Goal: Task Accomplishment & Management: Use online tool/utility

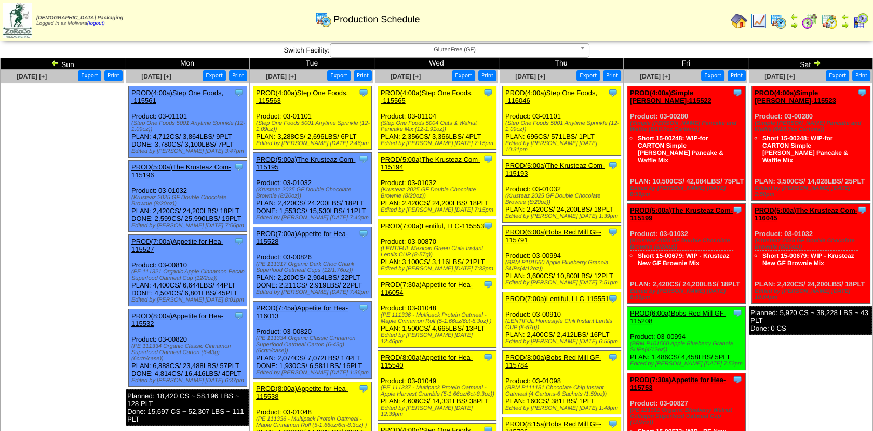
click at [820, 63] on img at bounding box center [817, 63] width 8 height 8
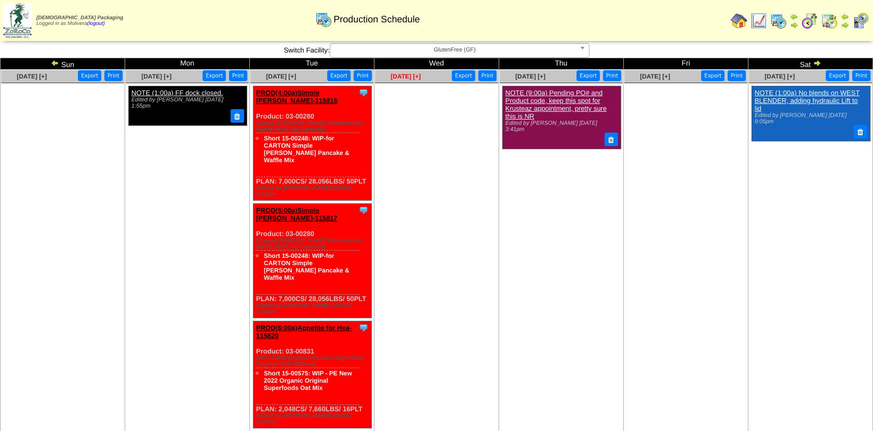
click at [414, 75] on span "[DATE] [+]" at bounding box center [406, 76] width 30 height 7
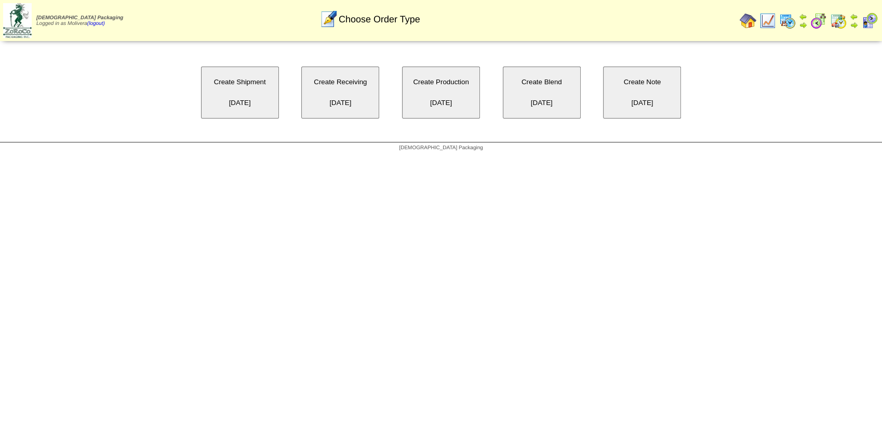
click at [536, 81] on button "Create Blend 09/03/2025" at bounding box center [542, 92] width 78 height 52
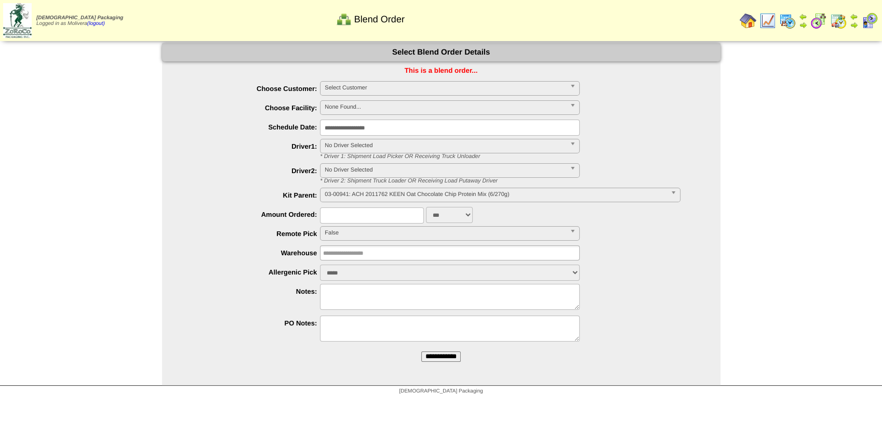
click at [377, 90] on span "Select Customer" at bounding box center [445, 88] width 241 height 12
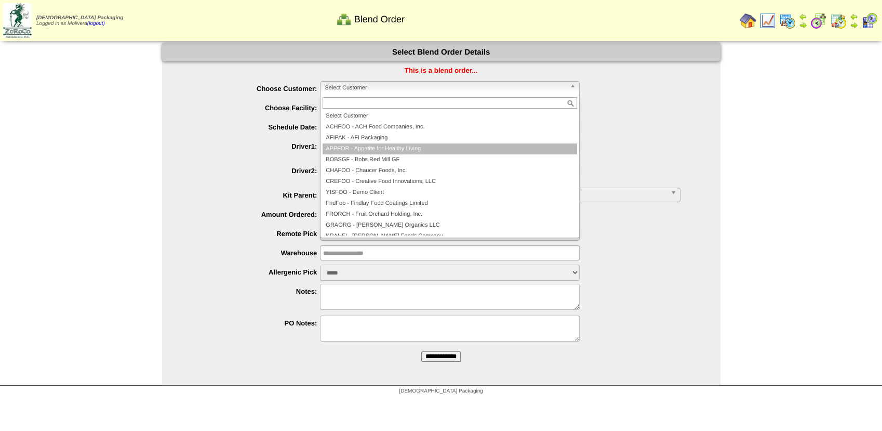
click at [404, 148] on li "APPFOR - Appetite for Healthy Living" at bounding box center [450, 148] width 255 height 11
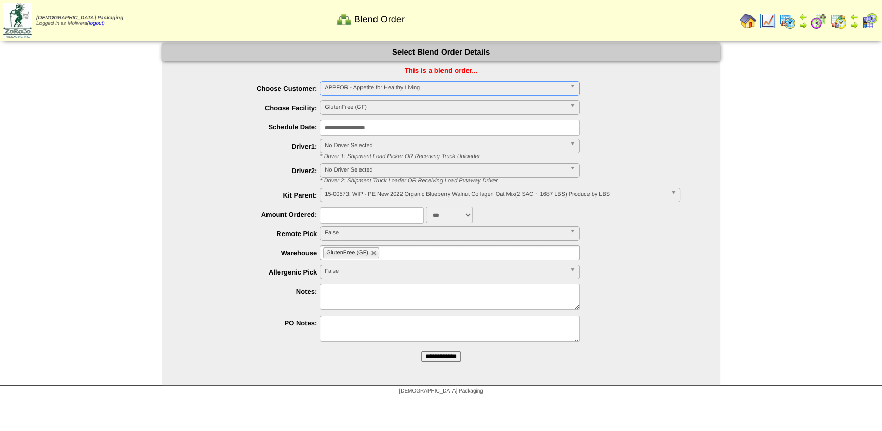
click at [765, 27] on img at bounding box center [767, 20] width 17 height 17
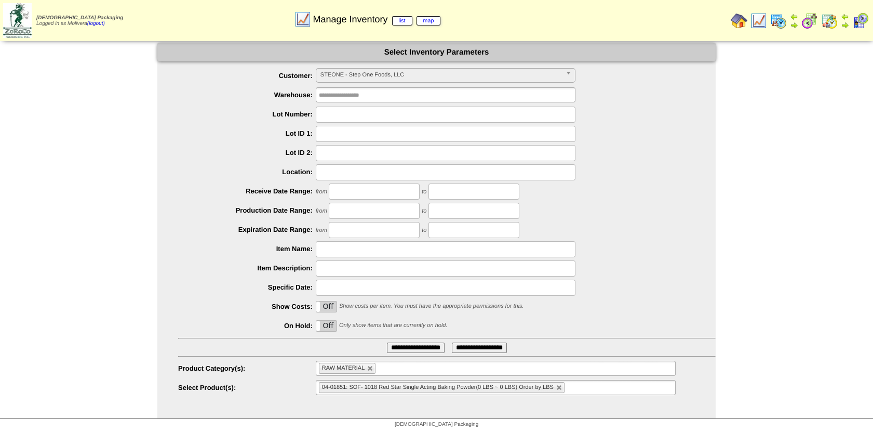
scroll to position [181, 0]
click at [470, 77] on span "STEONE - Step One Foods, LLC" at bounding box center [441, 75] width 241 height 12
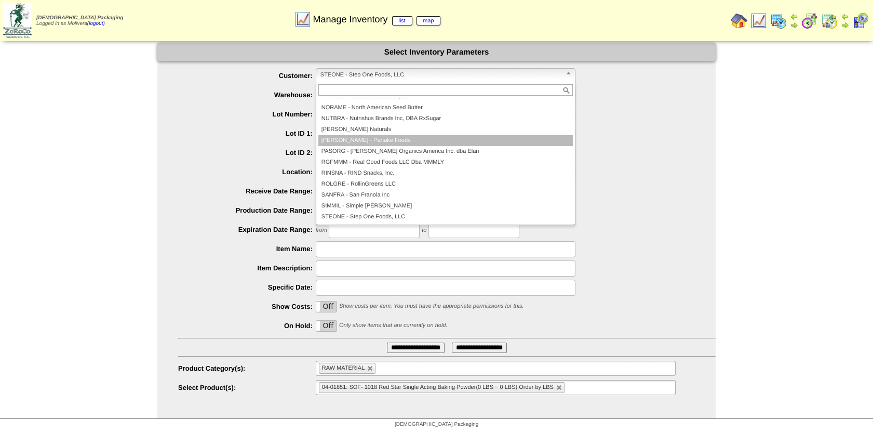
scroll to position [0, 0]
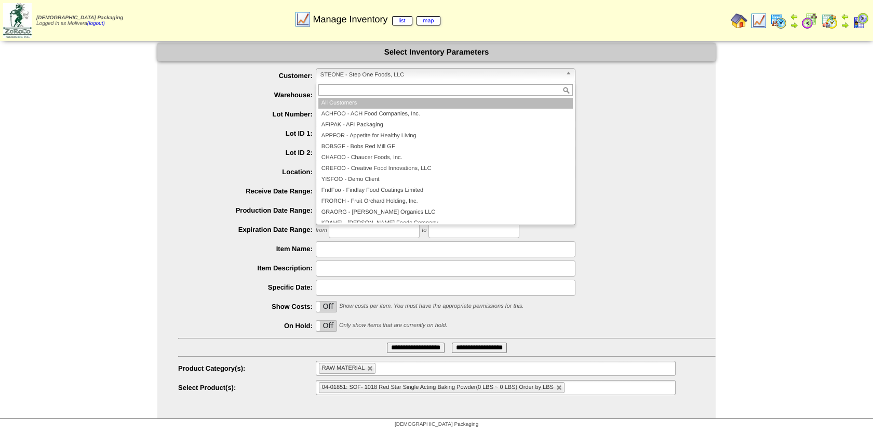
click at [335, 103] on li "All Customers" at bounding box center [445, 103] width 255 height 11
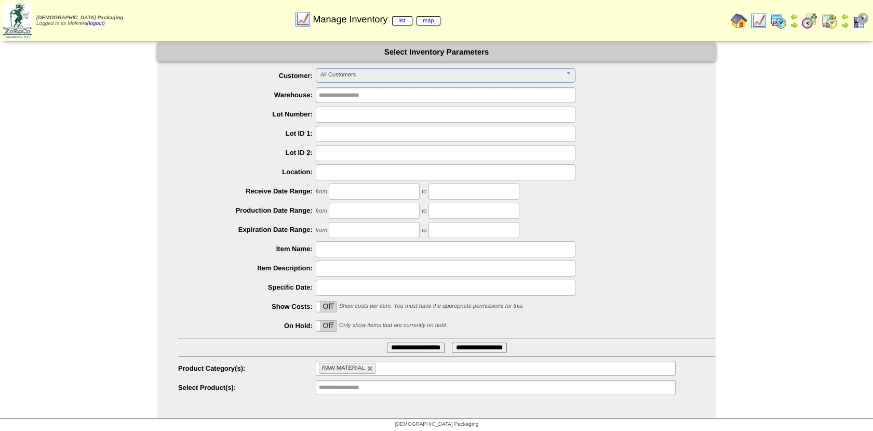
scroll to position [2, 0]
click at [370, 365] on link at bounding box center [370, 367] width 6 height 6
type input "**********"
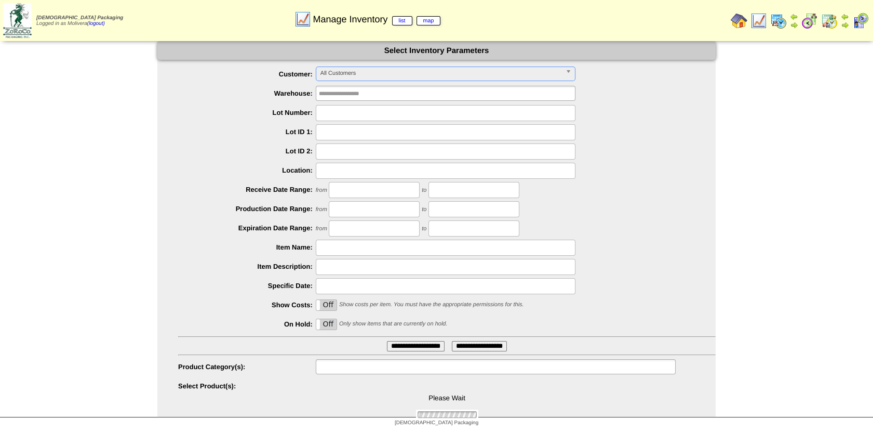
click at [342, 365] on input "text" at bounding box center [352, 366] width 66 height 13
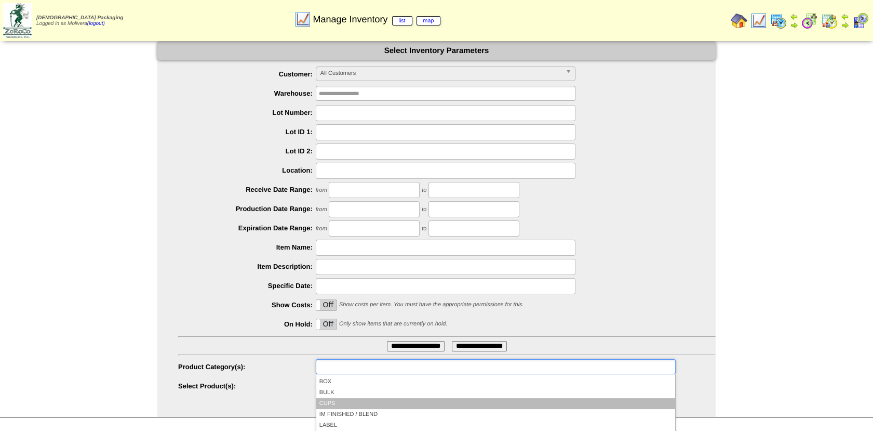
scroll to position [53, 0]
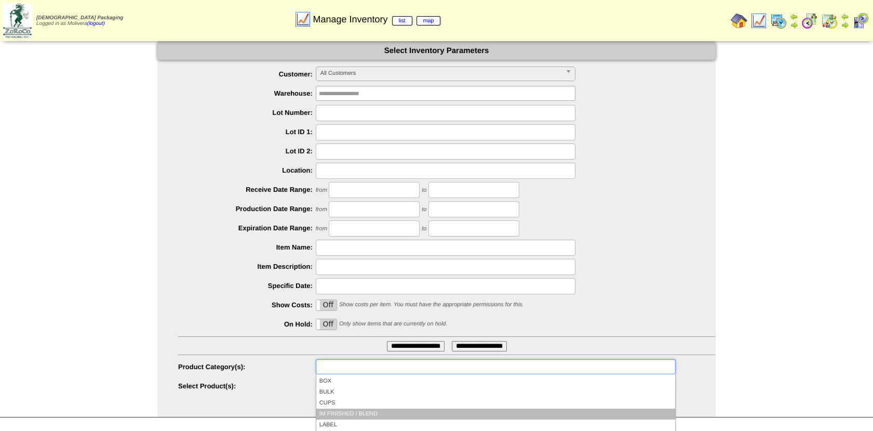
click at [351, 412] on li "IM FINISHED / BLEND" at bounding box center [495, 413] width 359 height 11
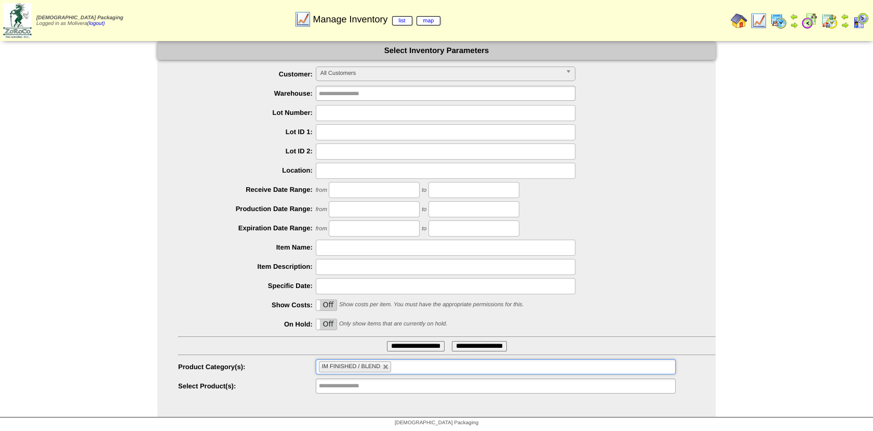
click at [387, 343] on input "**********" at bounding box center [416, 346] width 58 height 10
